Goal: Task Accomplishment & Management: Use online tool/utility

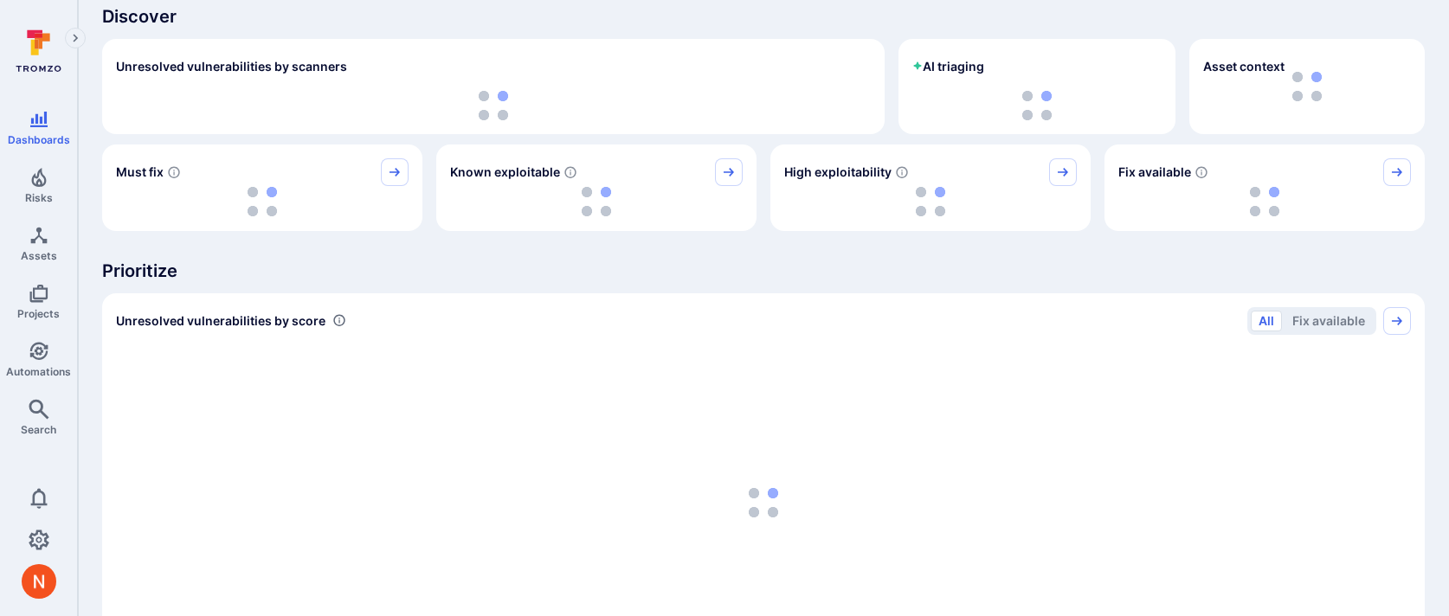
scroll to position [80, 0]
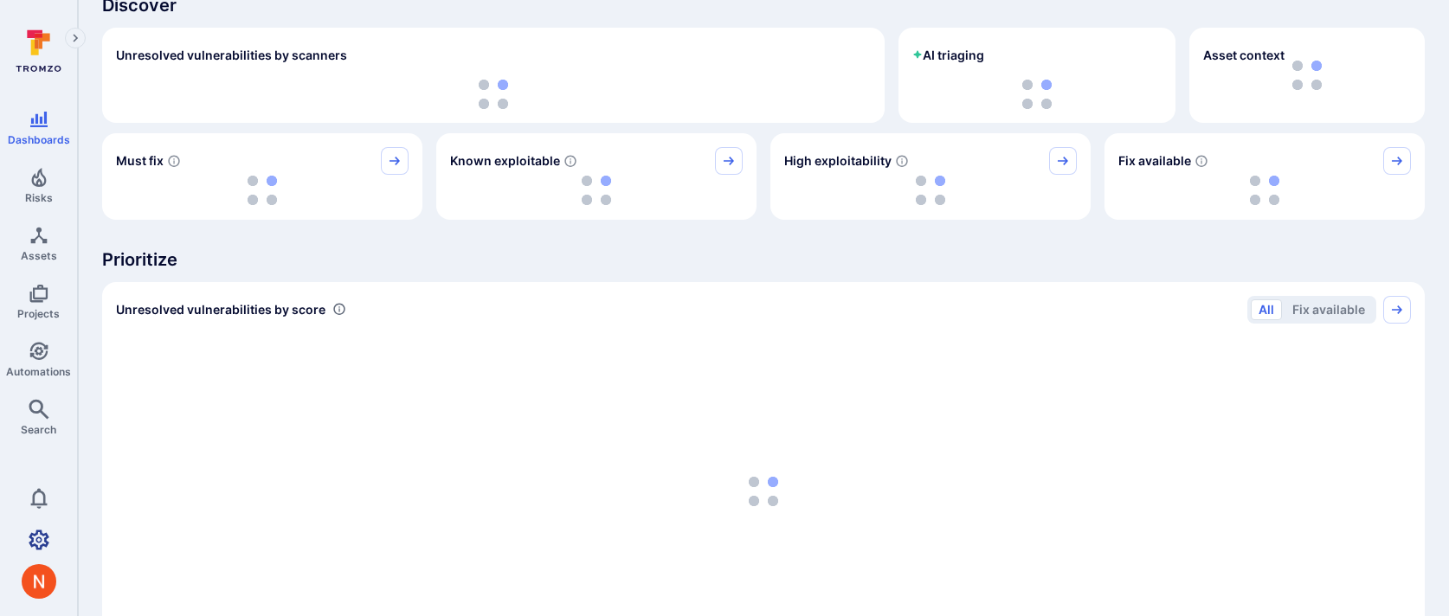
click at [50, 532] on link "Settings" at bounding box center [38, 540] width 77 height 35
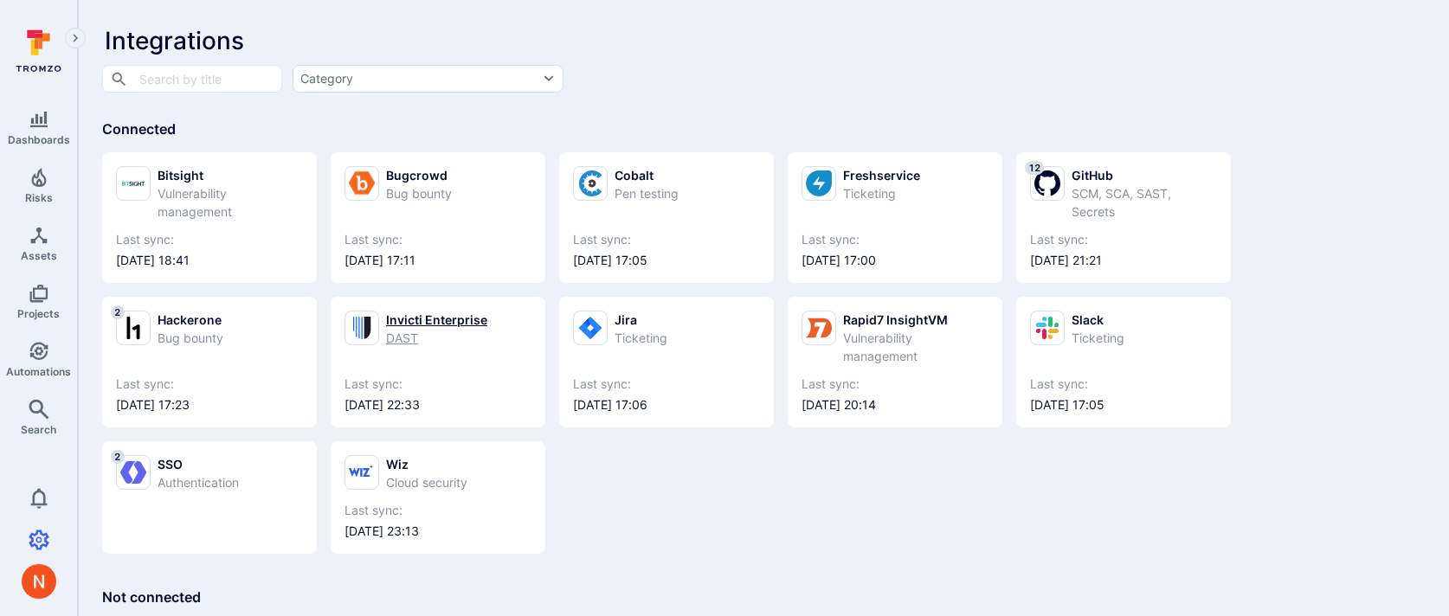
click at [428, 333] on div "DAST" at bounding box center [436, 338] width 101 height 18
